Goal: Transaction & Acquisition: Purchase product/service

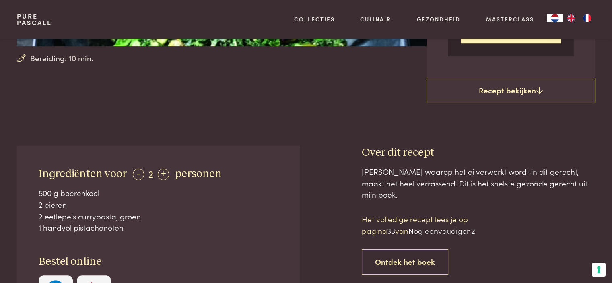
scroll to position [241, 0]
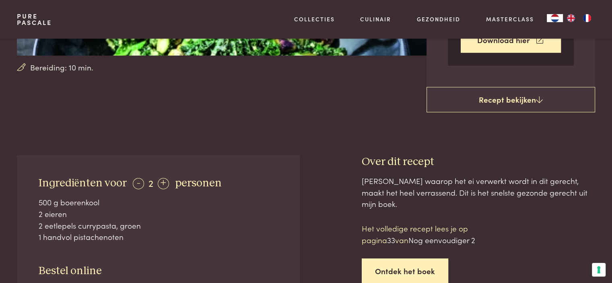
drag, startPoint x: 393, startPoint y: 238, endPoint x: 390, endPoint y: 236, distance: 4.1
click at [393, 258] on link "Ontdek het boek" at bounding box center [405, 270] width 87 height 25
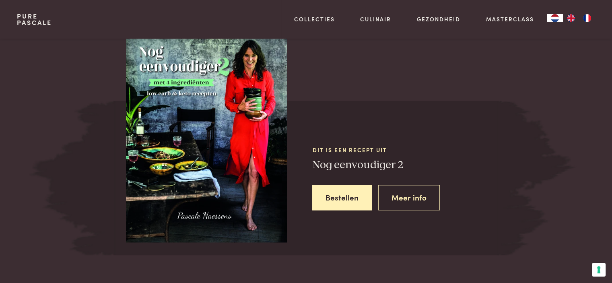
scroll to position [1125, 0]
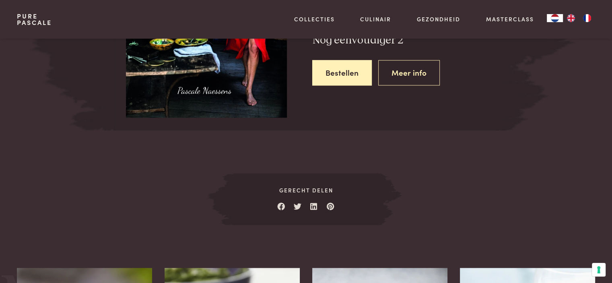
scroll to position [1245, 0]
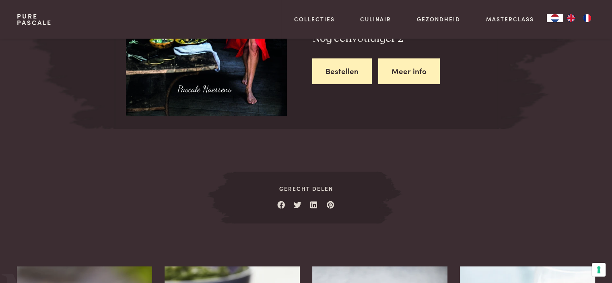
click at [396, 58] on link "Meer info" at bounding box center [409, 70] width 62 height 25
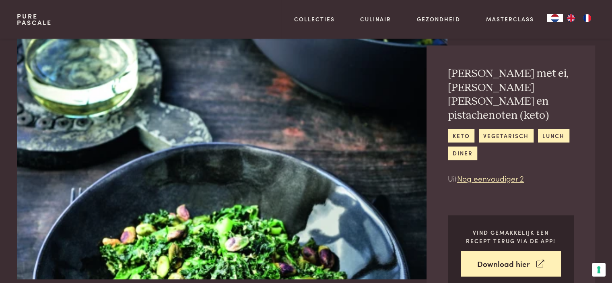
scroll to position [0, 0]
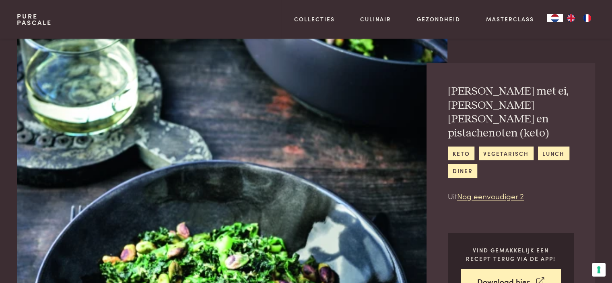
scroll to position [1125, 0]
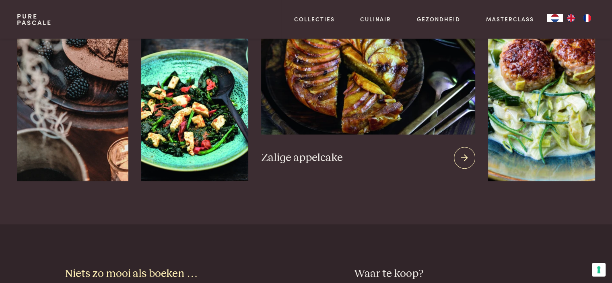
scroll to position [724, 0]
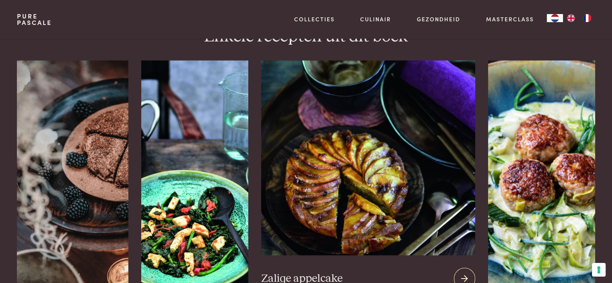
click at [467, 273] on icon at bounding box center [464, 279] width 7 height 12
